Goal: Check status: Check status

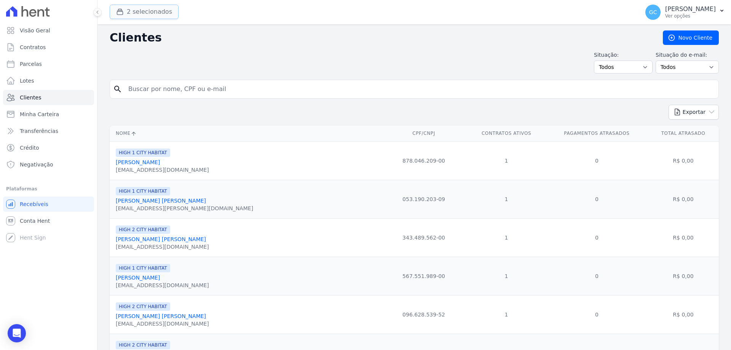
click at [148, 6] on button "2 selecionados" at bounding box center [144, 12] width 69 height 14
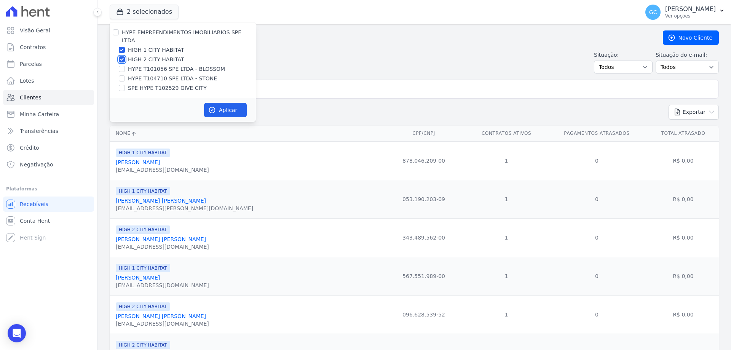
click at [123, 56] on input "HIGH 2 CITY HABITAT" at bounding box center [122, 59] width 6 height 6
checkbox input "false"
click at [123, 47] on input "HIGH 1 CITY HABITAT" at bounding box center [122, 50] width 6 height 6
checkbox input "false"
click at [122, 75] on input "HYPE T104710 SPE LTDA - STONE" at bounding box center [122, 78] width 6 height 6
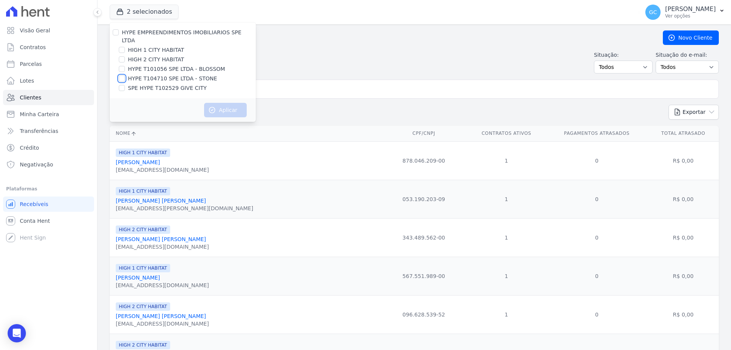
checkbox input "true"
click at [224, 103] on button "Aplicar" at bounding box center [225, 110] width 43 height 14
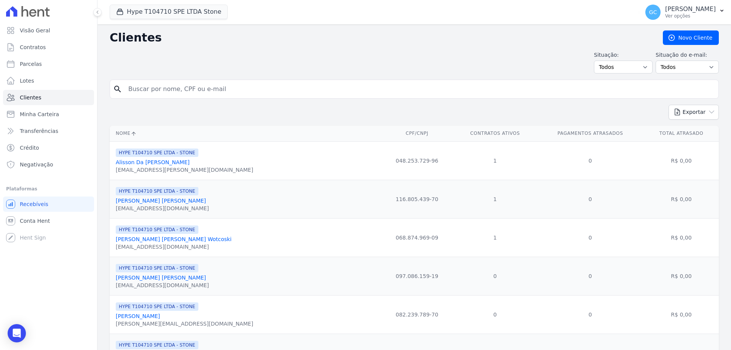
click at [153, 90] on input "search" at bounding box center [420, 89] width 592 height 15
paste input "[PERSON_NAME] [PERSON_NAME] Albuquerque [PERSON_NAME]"
type input "[PERSON_NAME] [PERSON_NAME] Albuquerque [PERSON_NAME]"
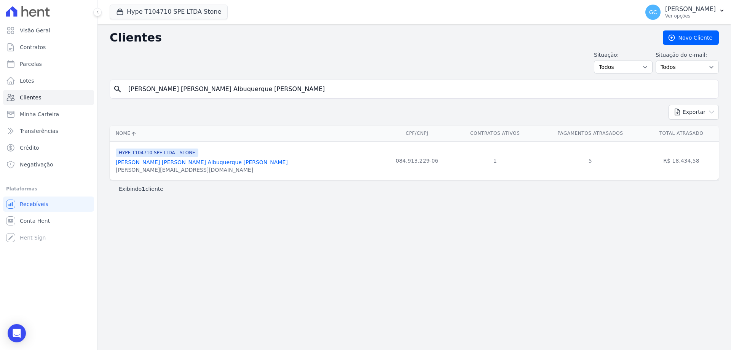
click at [168, 165] on link "[PERSON_NAME] [PERSON_NAME] Albuquerque [PERSON_NAME]" at bounding box center [202, 162] width 172 height 6
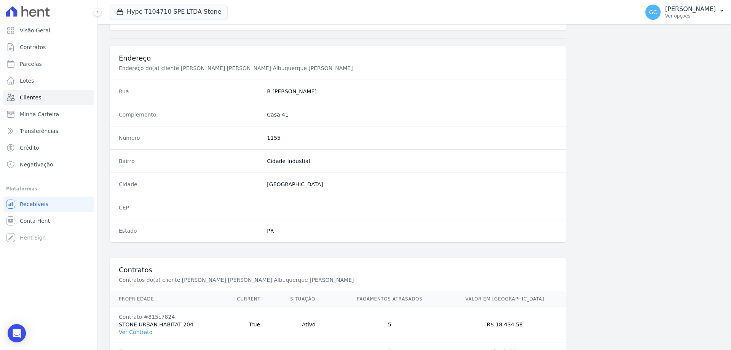
scroll to position [363, 0]
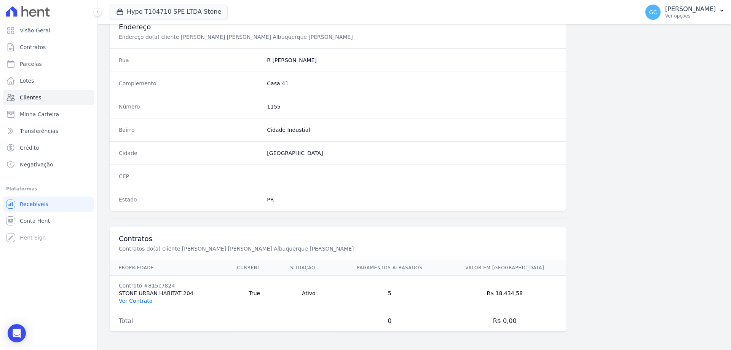
click at [135, 301] on link "Ver Contrato" at bounding box center [136, 301] width 34 height 6
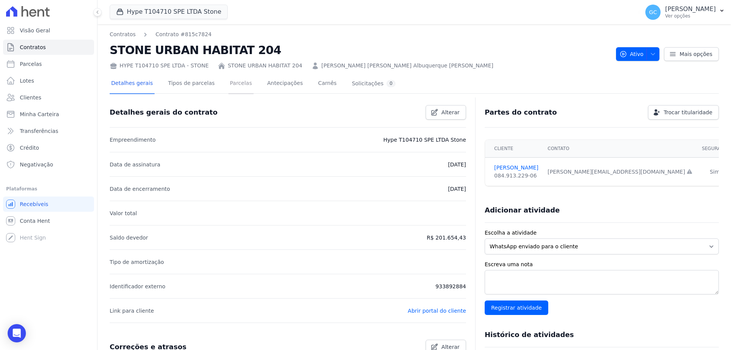
click at [237, 85] on link "Parcelas" at bounding box center [241, 84] width 25 height 20
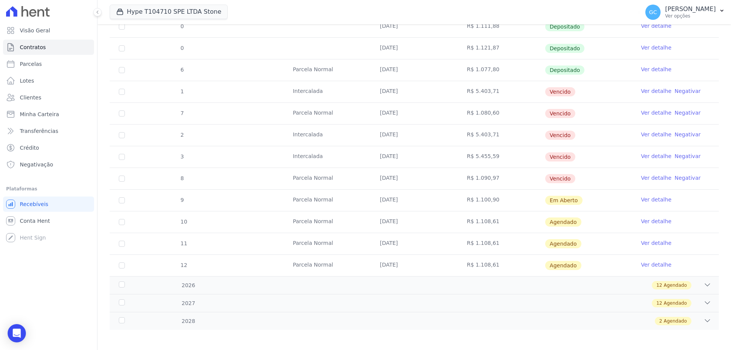
scroll to position [278, 0]
